Goal: Information Seeking & Learning: Learn about a topic

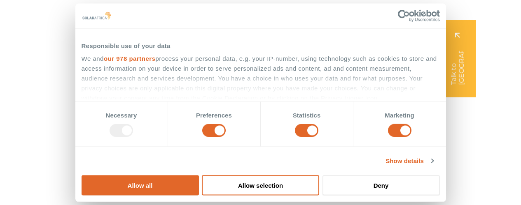
click at [228, 51] on div "Responsible use of your data" at bounding box center [261, 46] width 358 height 10
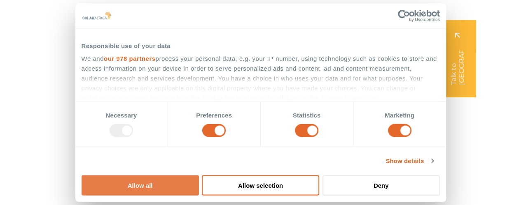
click at [199, 175] on button "Allow all" at bounding box center [140, 185] width 117 height 20
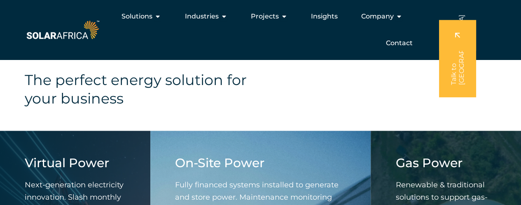
scroll to position [618, 0]
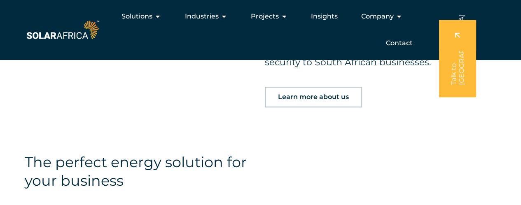
click at [305, 98] on span "Learn more about us" at bounding box center [313, 97] width 71 height 7
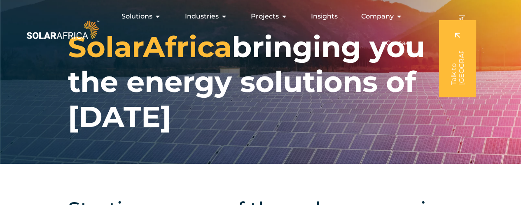
click at [235, 113] on h1 "SolarAfrica bringing you the energy solutions of tomorrow" at bounding box center [260, 82] width 385 height 105
click at [58, 32] on img at bounding box center [63, 30] width 76 height 23
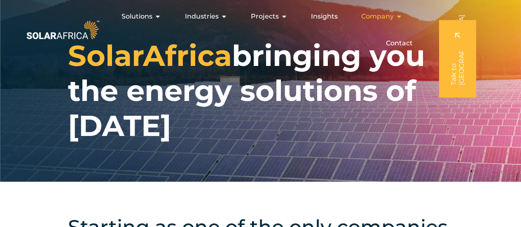
click at [396, 16] on icon "Menu" at bounding box center [398, 16] width 7 height 7
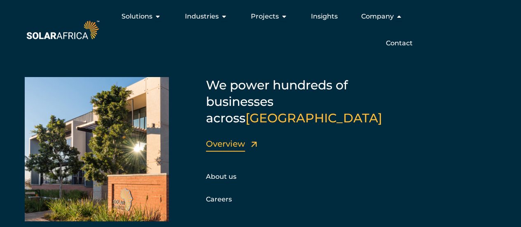
click at [230, 139] on link "Overview" at bounding box center [225, 144] width 39 height 10
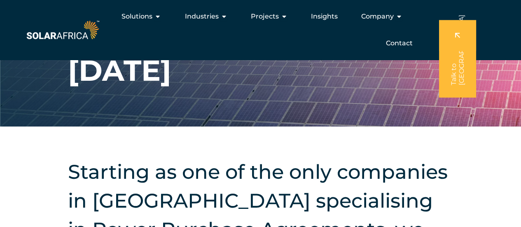
scroll to position [36, 0]
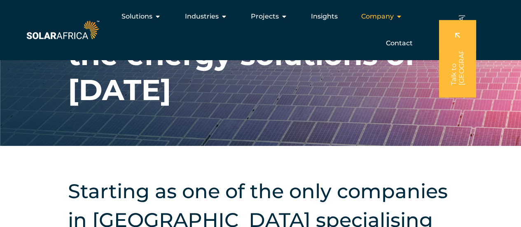
click at [397, 16] on icon "Menu" at bounding box center [398, 16] width 7 height 7
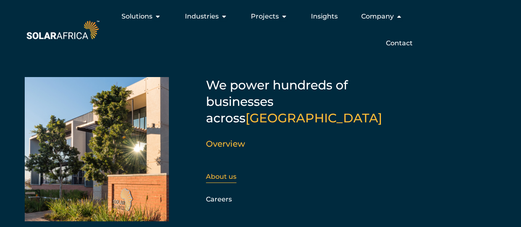
click at [229, 173] on link "About us" at bounding box center [221, 177] width 30 height 8
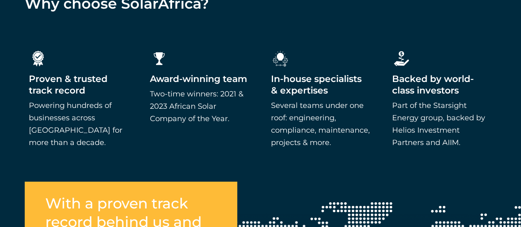
scroll to position [1277, 0]
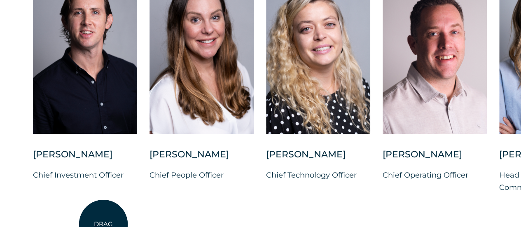
scroll to position [2141, 0]
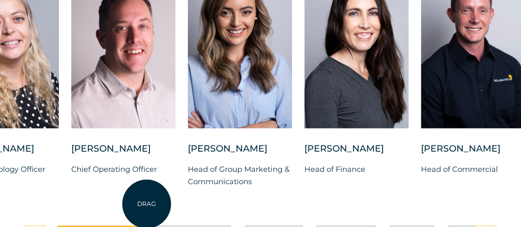
drag, startPoint x: 458, startPoint y: 209, endPoint x: 145, endPoint y: 204, distance: 312.6
click at [145, 201] on div "[PERSON_NAME] Chief Investment Officer [PERSON_NAME] Chief People Officer [PERS…" at bounding box center [188, 82] width 998 height 237
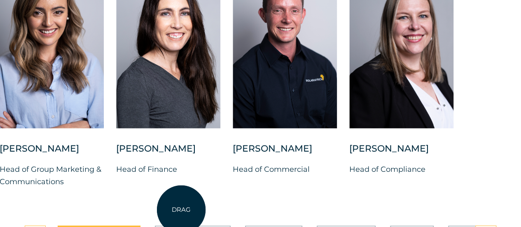
drag, startPoint x: 348, startPoint y: 214, endPoint x: 181, endPoint y: 210, distance: 166.4
click at [181, 201] on div "[PERSON_NAME] Chief Investment Officer [PERSON_NAME] Chief People Officer [PERS…" at bounding box center [-1, 82] width 998 height 237
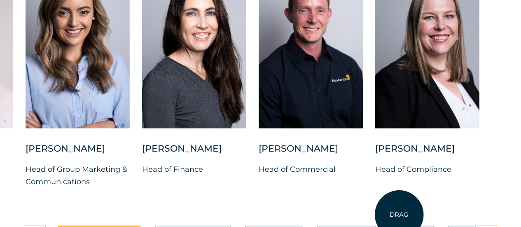
drag, startPoint x: 437, startPoint y: 212, endPoint x: 399, endPoint y: 215, distance: 37.5
click at [399, 201] on div "[PERSON_NAME] Chief Investment Officer [PERSON_NAME] Chief People Officer [PERS…" at bounding box center [25, 82] width 998 height 237
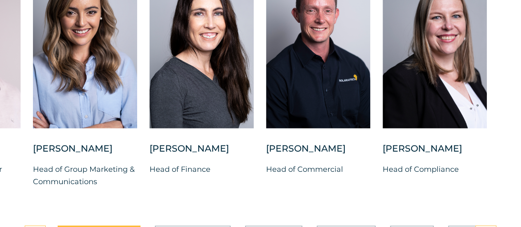
drag, startPoint x: 155, startPoint y: 200, endPoint x: 477, endPoint y: 236, distance: 324.1
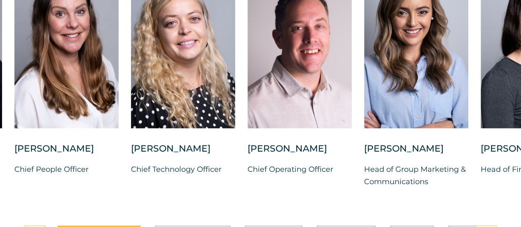
drag, startPoint x: 127, startPoint y: 210, endPoint x: 458, endPoint y: 233, distance: 331.9
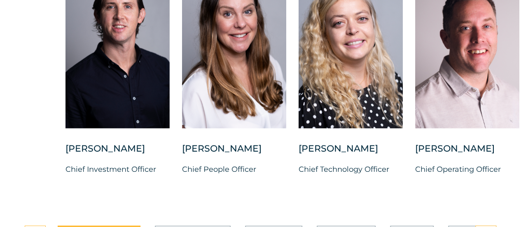
drag, startPoint x: 117, startPoint y: 210, endPoint x: 283, endPoint y: 224, distance: 167.4
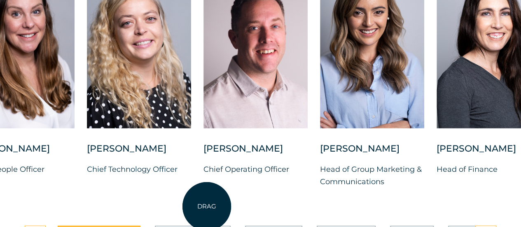
drag, startPoint x: 386, startPoint y: 212, endPoint x: 207, endPoint y: 206, distance: 179.2
click at [207, 201] on div "[PERSON_NAME] Chief Investment Officer [PERSON_NAME] Chief People Officer [PERS…" at bounding box center [320, 82] width 998 height 237
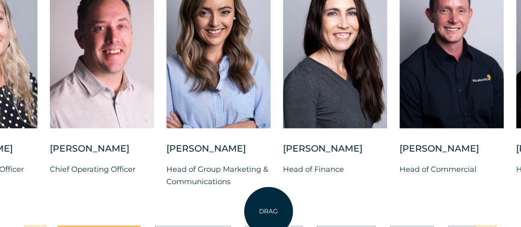
drag, startPoint x: 368, startPoint y: 215, endPoint x: 268, endPoint y: 211, distance: 99.7
click at [268, 201] on div "[PERSON_NAME] Head of Group Marketing & Communications" at bounding box center [218, 171] width 104 height 58
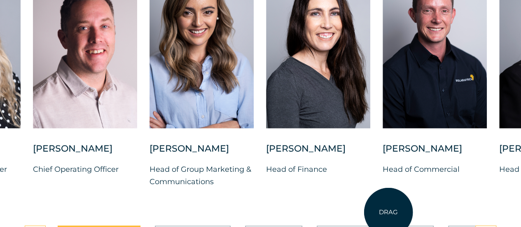
drag, startPoint x: 420, startPoint y: 212, endPoint x: 388, endPoint y: 212, distance: 32.1
click at [388, 201] on div "[PERSON_NAME] Chief Investment Officer [PERSON_NAME] Chief People Officer [PERS…" at bounding box center [149, 82] width 998 height 237
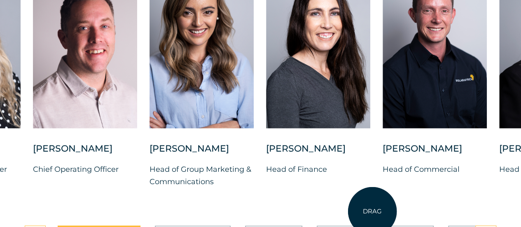
drag, startPoint x: 441, startPoint y: 211, endPoint x: 361, endPoint y: 210, distance: 79.9
click at [361, 201] on div "[PERSON_NAME] Chief Investment Officer [PERSON_NAME] Chief People Officer [PERS…" at bounding box center [149, 82] width 998 height 237
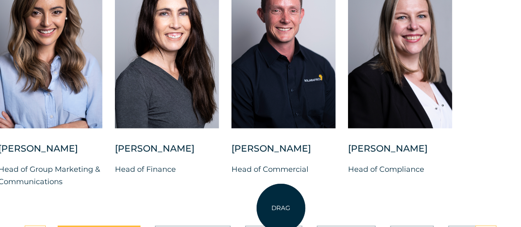
drag, startPoint x: 455, startPoint y: 215, endPoint x: 281, endPoint y: 208, distance: 173.9
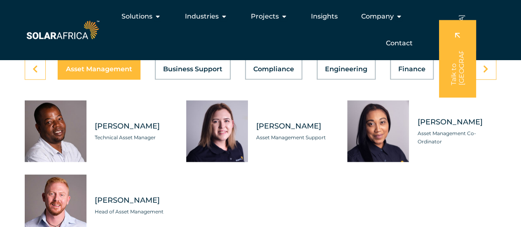
scroll to position [2381, 0]
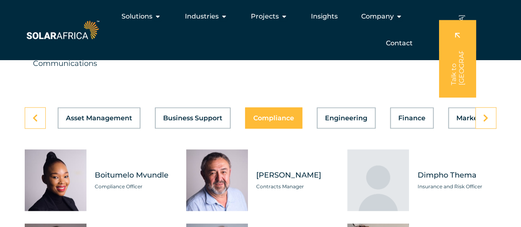
scroll to position [2257, 0]
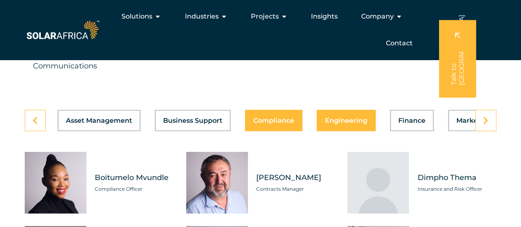
click at [348, 131] on div "Asset Management Business Support Compliance Engineering Finance Marketing O&M …" at bounding box center [261, 120] width 472 height 21
click at [346, 131] on div "Asset Management Business Support Compliance Engineering Finance Marketing O&M …" at bounding box center [261, 120] width 472 height 21
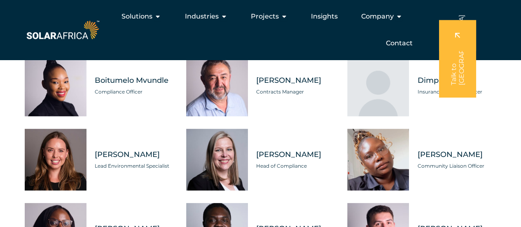
scroll to position [2257, 0]
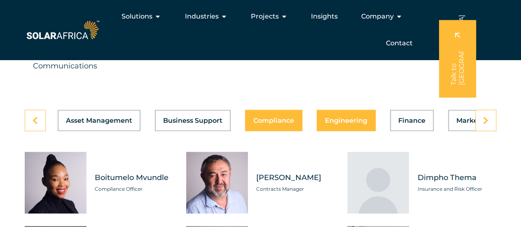
click at [343, 124] on span "Engineering" at bounding box center [346, 120] width 42 height 7
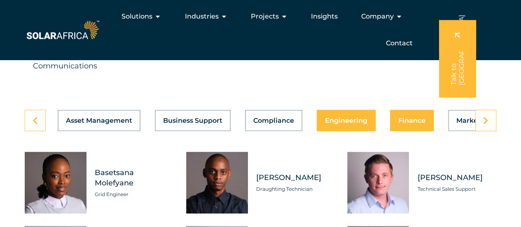
click at [413, 124] on span "Finance" at bounding box center [411, 120] width 27 height 7
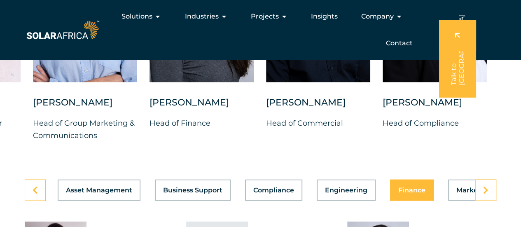
scroll to position [2175, 0]
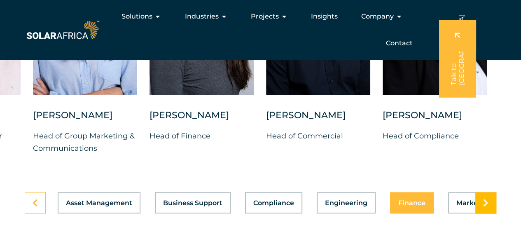
click at [487, 207] on icon at bounding box center [485, 202] width 5 height 8
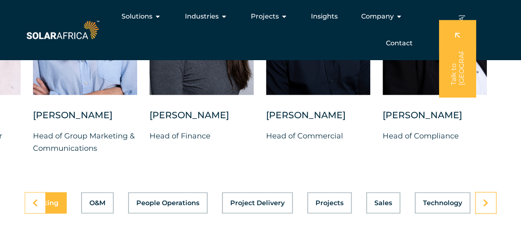
scroll to position [0, 439]
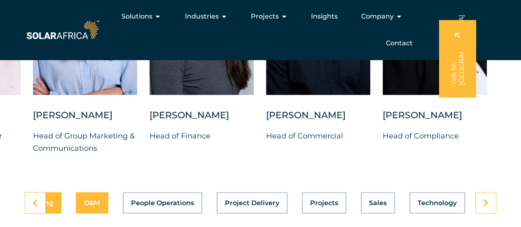
click at [93, 213] on button "O&M" at bounding box center [92, 202] width 33 height 21
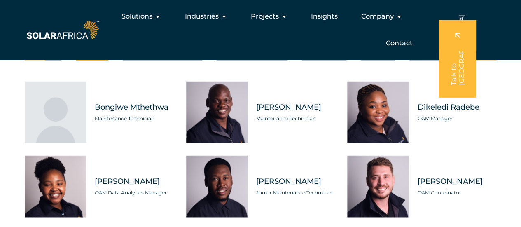
scroll to position [2257, 0]
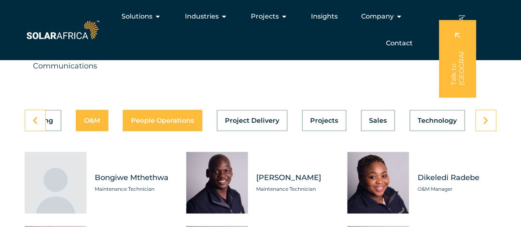
click at [164, 124] on span "People Operations" at bounding box center [162, 120] width 63 height 7
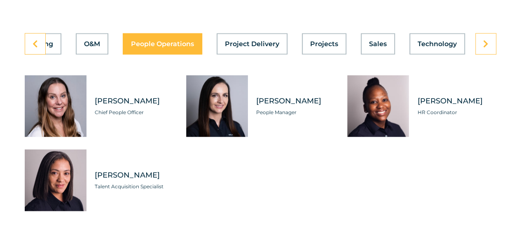
scroll to position [2339, 0]
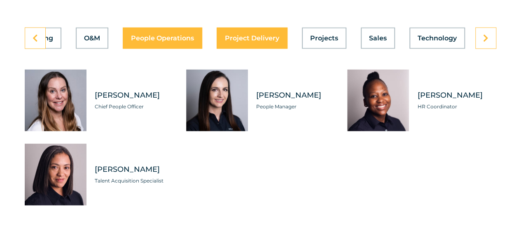
click at [254, 49] on button "Project Delivery" at bounding box center [252, 37] width 71 height 21
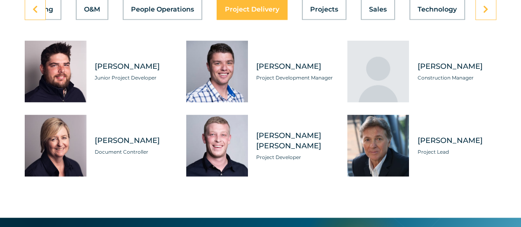
scroll to position [2381, 0]
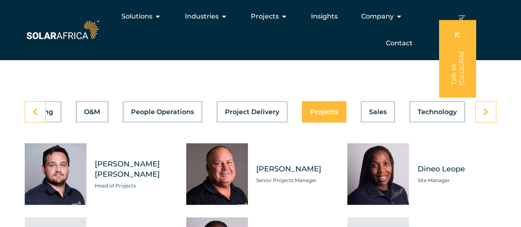
scroll to position [2216, 0]
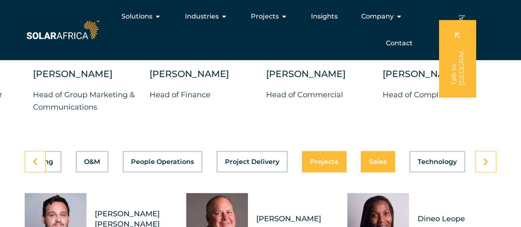
click at [371, 165] on span "Sales" at bounding box center [378, 161] width 18 height 7
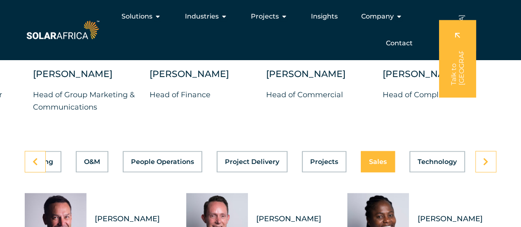
scroll to position [0, 439]
